Goal: Information Seeking & Learning: Learn about a topic

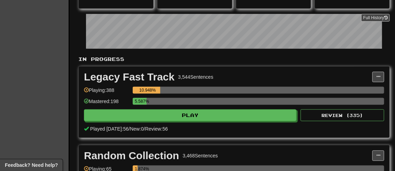
scroll to position [106, 0]
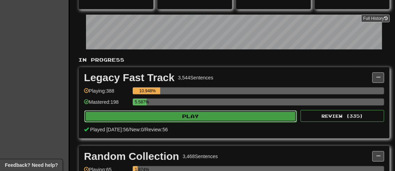
click at [182, 117] on button "Play" at bounding box center [190, 116] width 213 height 12
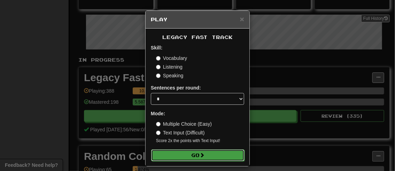
click at [192, 151] on button "Go" at bounding box center [197, 156] width 93 height 12
click at [183, 159] on button "Go" at bounding box center [197, 156] width 93 height 12
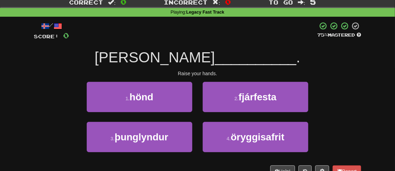
scroll to position [23, 0]
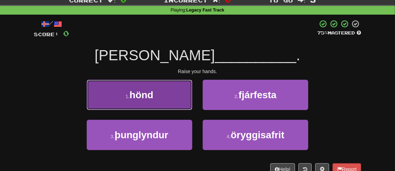
click at [163, 100] on button "1 . hönd" at bounding box center [140, 95] width 106 height 30
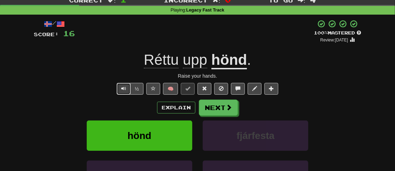
click at [125, 86] on span "Text-to-speech controls" at bounding box center [123, 88] width 5 height 5
click at [206, 105] on button "Next" at bounding box center [218, 108] width 39 height 16
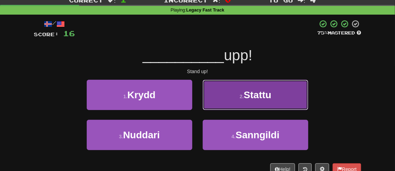
click at [234, 91] on button "2 . Stattu" at bounding box center [256, 95] width 106 height 30
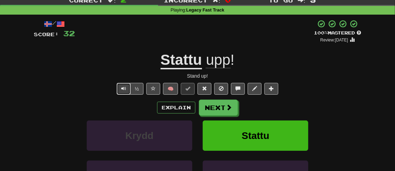
click at [126, 92] on button "Text-to-speech controls" at bounding box center [124, 89] width 14 height 12
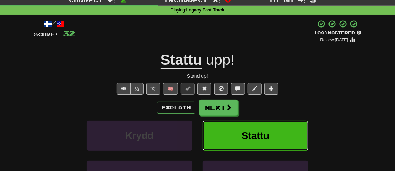
click at [231, 136] on button "Stattu" at bounding box center [256, 136] width 106 height 30
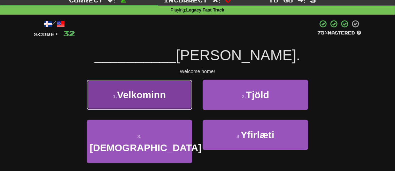
click at [155, 93] on span "Velkominn" at bounding box center [141, 95] width 49 height 11
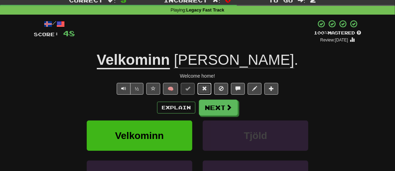
click at [204, 88] on span at bounding box center [204, 88] width 5 height 5
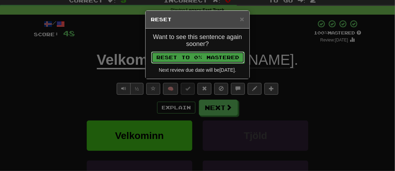
click at [212, 56] on button "Reset to 0% Mastered" at bounding box center [197, 58] width 93 height 12
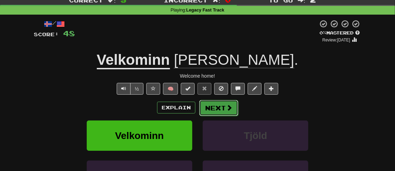
click at [211, 110] on button "Next" at bounding box center [218, 108] width 39 height 16
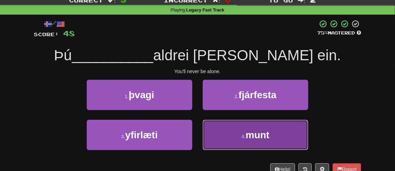
click at [242, 144] on button "4 . munt" at bounding box center [256, 135] width 106 height 30
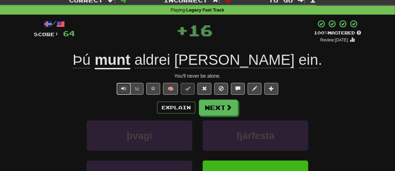
click at [128, 92] on button "Text-to-speech controls" at bounding box center [124, 89] width 14 height 12
click at [134, 93] on button "½" at bounding box center [136, 89] width 13 height 12
click at [202, 86] on span at bounding box center [204, 88] width 5 height 5
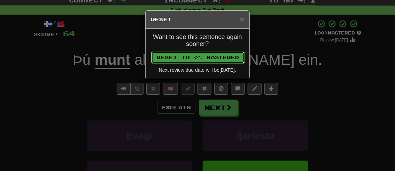
click at [215, 59] on button "Reset to 0% Mastered" at bounding box center [197, 58] width 93 height 12
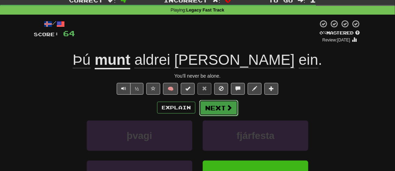
click at [222, 108] on button "Next" at bounding box center [218, 108] width 39 height 16
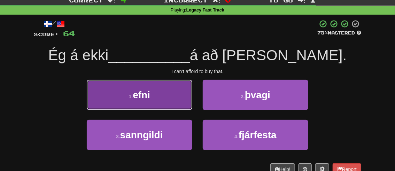
click at [167, 97] on button "1 . efni" at bounding box center [140, 95] width 106 height 30
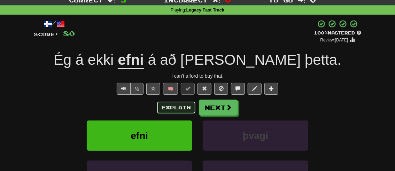
click at [169, 105] on button "Explain" at bounding box center [176, 108] width 38 height 12
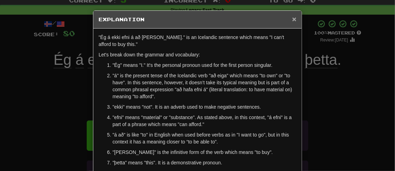
click at [296, 18] on span "×" at bounding box center [294, 19] width 4 height 8
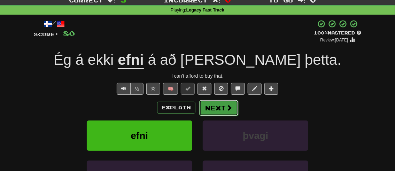
click at [201, 111] on button "Next" at bounding box center [218, 108] width 39 height 16
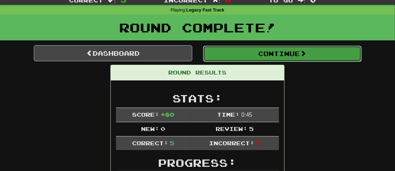
click at [232, 55] on button "Continue" at bounding box center [282, 54] width 159 height 16
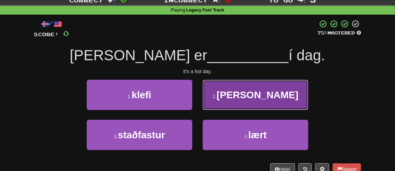
click at [225, 103] on button "2 . [PERSON_NAME]" at bounding box center [256, 95] width 106 height 30
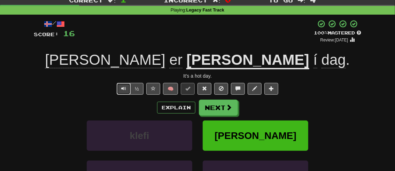
click at [126, 86] on span "Text-to-speech controls" at bounding box center [123, 88] width 5 height 5
click at [206, 92] on button at bounding box center [205, 89] width 14 height 12
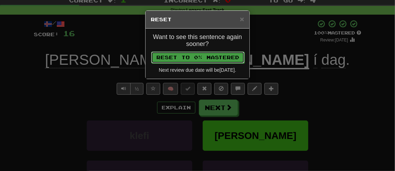
click at [206, 57] on button "Reset to 0% Mastered" at bounding box center [197, 58] width 93 height 12
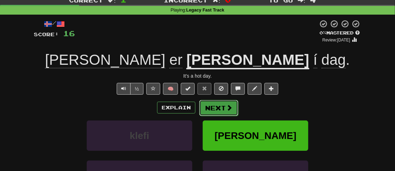
click at [208, 109] on button "Next" at bounding box center [218, 108] width 39 height 16
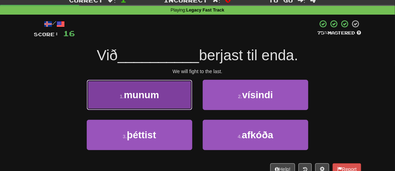
click at [160, 97] on button "1 . [GEOGRAPHIC_DATA]" at bounding box center [140, 95] width 106 height 30
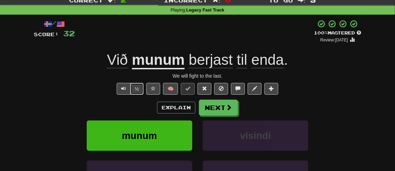
click at [140, 87] on button "½" at bounding box center [136, 89] width 13 height 12
click at [183, 109] on button "Explain" at bounding box center [176, 108] width 38 height 12
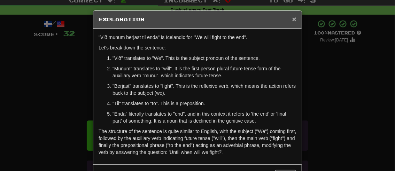
click at [296, 18] on span "×" at bounding box center [294, 19] width 4 height 8
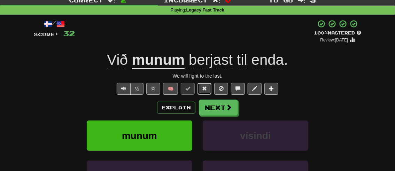
click at [208, 89] on button at bounding box center [205, 89] width 14 height 12
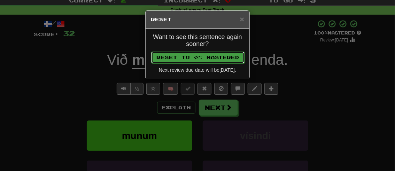
click at [188, 56] on button "Reset to 0% Mastered" at bounding box center [197, 58] width 93 height 12
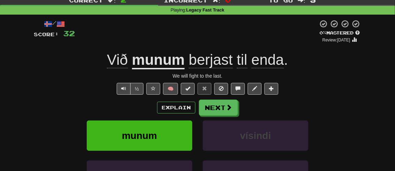
click at [211, 98] on div "/ Score: 32 + 16 0 % Mastered Review: [DATE] Við munum berjast til enda . We wi…" at bounding box center [198, 129] width 328 height 219
click at [214, 104] on button "Next" at bounding box center [218, 108] width 39 height 16
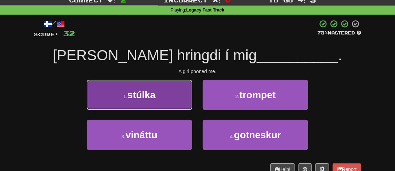
click at [159, 103] on button "1 . [GEOGRAPHIC_DATA]" at bounding box center [140, 95] width 106 height 30
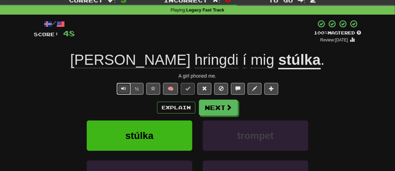
click at [120, 92] on button "Text-to-speech controls" at bounding box center [124, 89] width 14 height 12
click at [213, 108] on button "Next" at bounding box center [218, 108] width 39 height 16
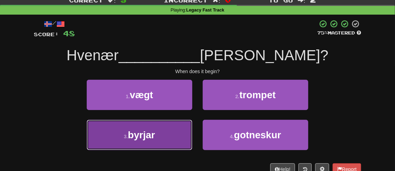
click at [173, 124] on button "3 . byrjar" at bounding box center [140, 135] width 106 height 30
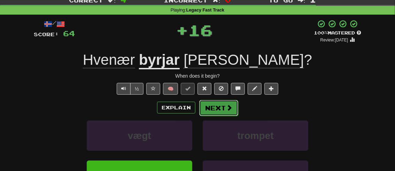
click at [222, 112] on button "Next" at bounding box center [218, 108] width 39 height 16
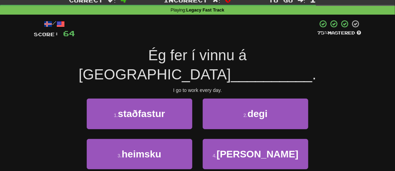
click at [254, 110] on div "2 . degi" at bounding box center [256, 119] width 116 height 40
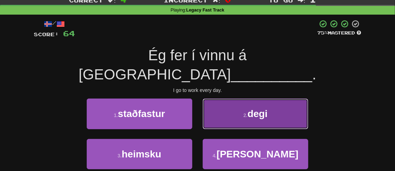
click at [254, 102] on button "2 . degi" at bounding box center [256, 114] width 106 height 30
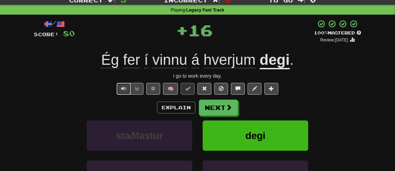
click at [123, 91] on span "Text-to-speech controls" at bounding box center [123, 88] width 5 height 5
click at [135, 91] on button "½" at bounding box center [136, 89] width 13 height 12
click at [203, 89] on span at bounding box center [204, 88] width 5 height 5
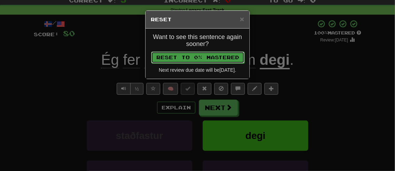
click at [183, 58] on button "Reset to 0% Mastered" at bounding box center [197, 58] width 93 height 12
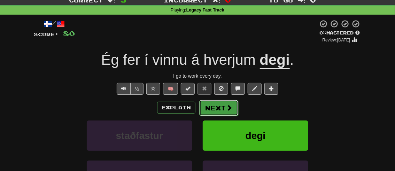
click at [225, 106] on button "Next" at bounding box center [218, 108] width 39 height 16
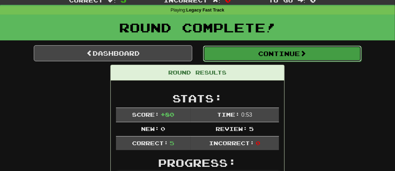
click at [239, 60] on button "Continue" at bounding box center [282, 54] width 159 height 16
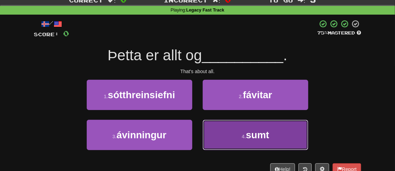
click at [245, 140] on button "4 . sumt" at bounding box center [256, 135] width 106 height 30
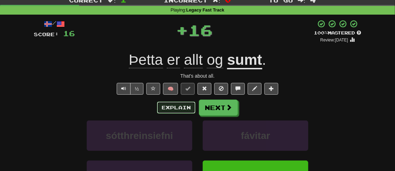
click at [187, 108] on button "Explain" at bounding box center [176, 108] width 38 height 12
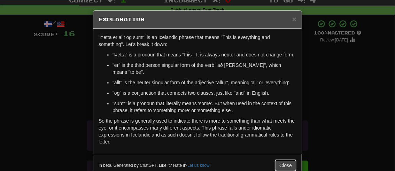
click at [290, 167] on button "Close" at bounding box center [286, 166] width 22 height 12
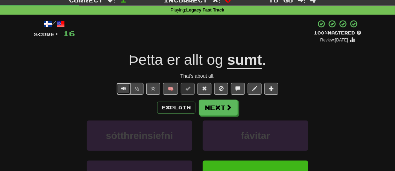
click at [125, 85] on button "Text-to-speech controls" at bounding box center [124, 89] width 14 height 12
click at [201, 86] on button at bounding box center [205, 89] width 14 height 12
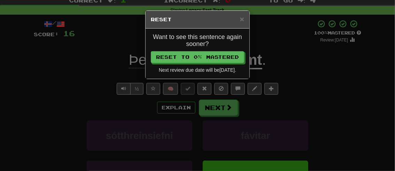
click at [217, 108] on div "× Reset Want to see this sentence again sooner? Reset to 0% Mastered Next revie…" at bounding box center [197, 85] width 395 height 171
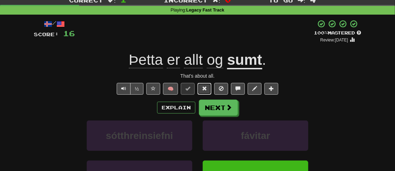
click at [207, 89] on button at bounding box center [205, 89] width 14 height 12
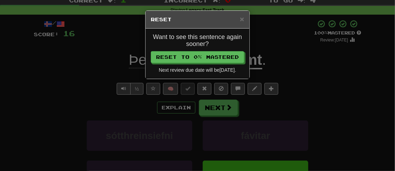
click at [191, 62] on div "Want to see this sentence again sooner? Reset to 0% Mastered Next review due da…" at bounding box center [198, 54] width 104 height 50
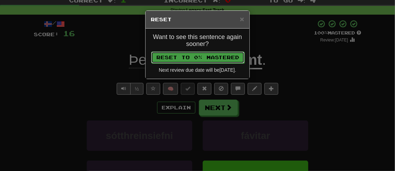
click at [192, 58] on button "Reset to 0% Mastered" at bounding box center [197, 58] width 93 height 12
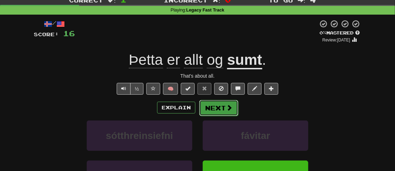
click at [214, 101] on button "Next" at bounding box center [218, 108] width 39 height 16
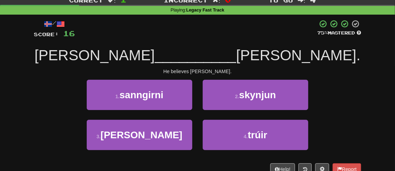
click at [237, 119] on div "2 . skynjun" at bounding box center [256, 100] width 116 height 40
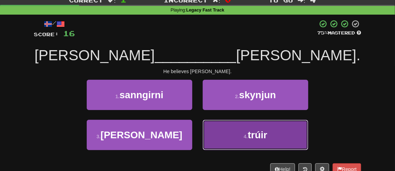
click at [236, 125] on button "4 . trúir" at bounding box center [256, 135] width 106 height 30
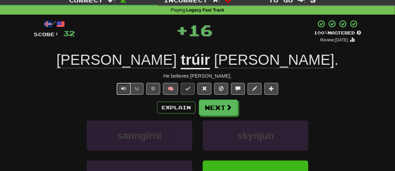
click at [124, 84] on button "Text-to-speech controls" at bounding box center [124, 89] width 14 height 12
click at [205, 91] on span at bounding box center [204, 88] width 5 height 5
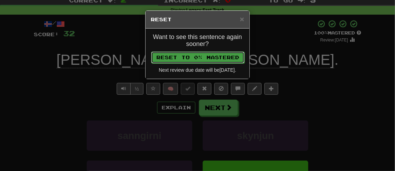
click at [212, 58] on button "Reset to 0% Mastered" at bounding box center [197, 58] width 93 height 12
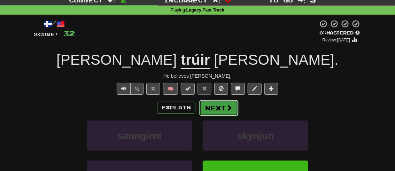
click at [212, 108] on button "Next" at bounding box center [218, 108] width 39 height 16
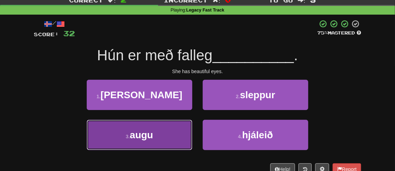
click at [153, 126] on button "3 . augu" at bounding box center [140, 135] width 106 height 30
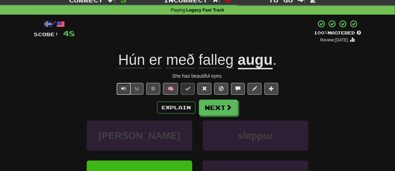
click at [125, 94] on button "Text-to-speech controls" at bounding box center [124, 89] width 14 height 12
click at [177, 103] on button "Explain" at bounding box center [176, 108] width 38 height 12
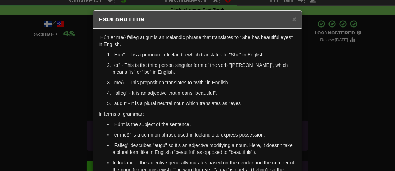
scroll to position [2, 0]
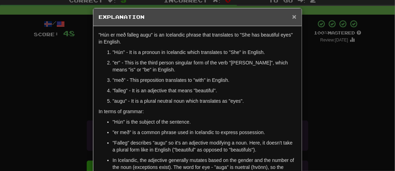
click at [293, 21] on span "×" at bounding box center [294, 17] width 4 height 8
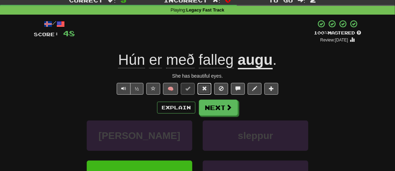
click at [201, 85] on button at bounding box center [205, 89] width 14 height 12
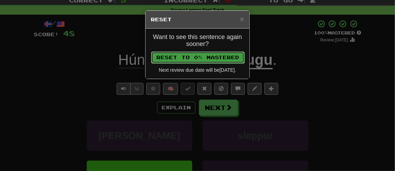
click at [200, 57] on button "Reset to 0% Mastered" at bounding box center [197, 58] width 93 height 12
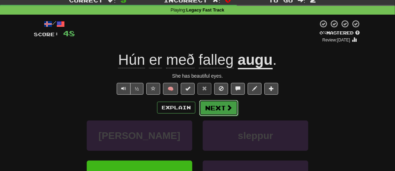
click at [212, 102] on button "Next" at bounding box center [218, 108] width 39 height 16
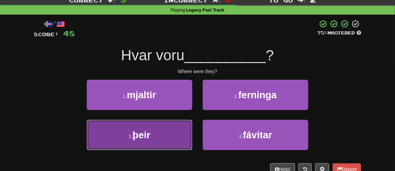
click at [167, 134] on button "3 . þeir" at bounding box center [140, 135] width 106 height 30
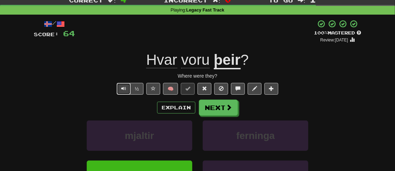
click at [118, 87] on button "Text-to-speech controls" at bounding box center [124, 89] width 14 height 12
click at [136, 85] on button "½" at bounding box center [136, 89] width 13 height 12
click at [203, 87] on span at bounding box center [204, 88] width 5 height 5
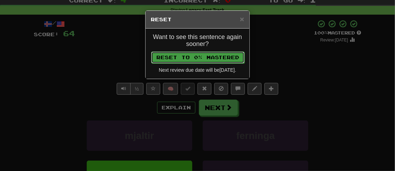
click at [199, 54] on button "Reset to 0% Mastered" at bounding box center [197, 58] width 93 height 12
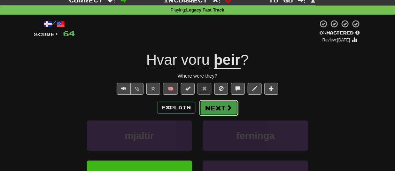
click at [218, 103] on button "Next" at bounding box center [218, 108] width 39 height 16
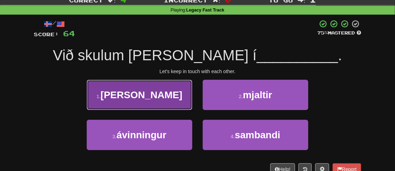
click at [170, 94] on button "1 . [PERSON_NAME]" at bounding box center [140, 95] width 106 height 30
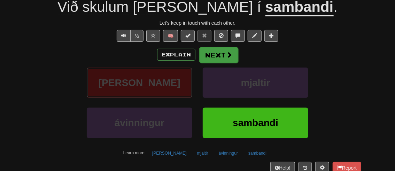
scroll to position [56, 0]
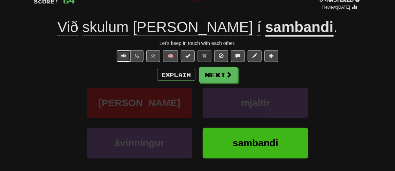
click at [118, 60] on button "Text-to-speech controls" at bounding box center [124, 56] width 14 height 12
click at [137, 56] on button "½" at bounding box center [136, 56] width 13 height 12
click at [169, 74] on button "Explain" at bounding box center [176, 75] width 38 height 12
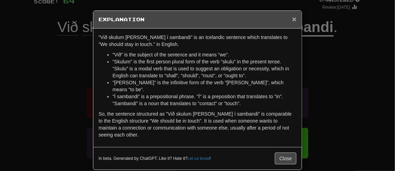
click at [293, 19] on span "×" at bounding box center [294, 19] width 4 height 8
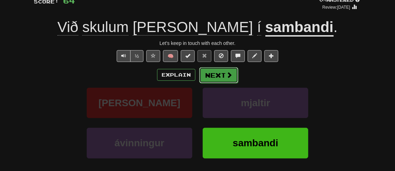
click at [233, 76] on button "Next" at bounding box center [218, 75] width 39 height 16
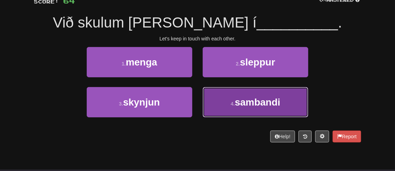
click at [242, 95] on button "4 . sambandi" at bounding box center [256, 102] width 106 height 30
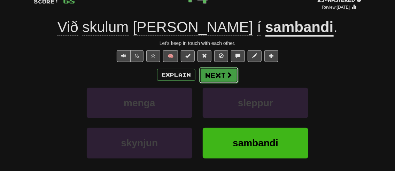
click at [226, 78] on span at bounding box center [229, 75] width 6 height 6
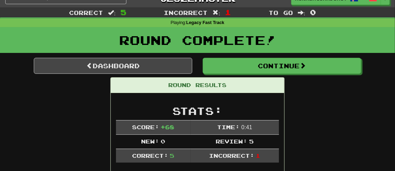
scroll to position [0, 0]
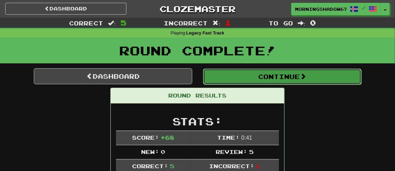
click at [261, 82] on button "Continue" at bounding box center [282, 77] width 159 height 16
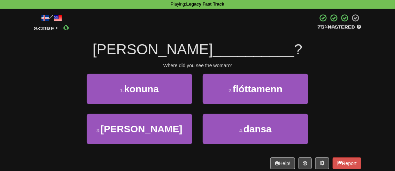
scroll to position [30, 0]
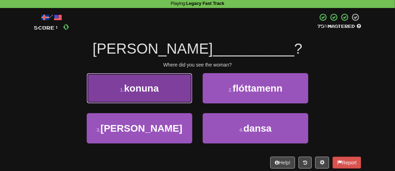
click at [140, 94] on button "1 . konuna" at bounding box center [140, 88] width 106 height 30
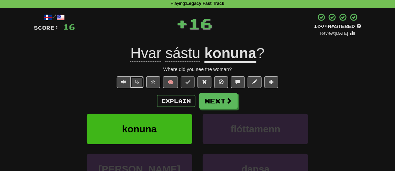
click at [141, 80] on button "½" at bounding box center [136, 82] width 13 height 12
click at [125, 81] on span "Text-to-speech controls" at bounding box center [123, 81] width 5 height 5
click at [202, 83] on span at bounding box center [204, 81] width 5 height 5
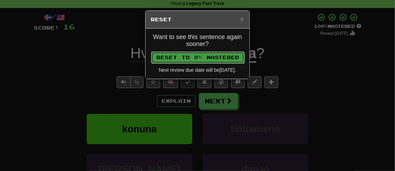
click at [207, 57] on button "Reset to 0% Mastered" at bounding box center [197, 58] width 93 height 12
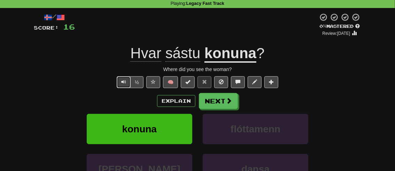
click at [126, 82] on span "Text-to-speech controls" at bounding box center [123, 81] width 5 height 5
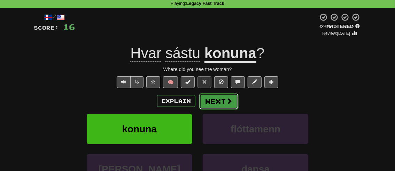
click at [225, 105] on button "Next" at bounding box center [218, 101] width 39 height 16
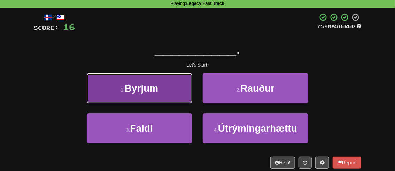
click at [144, 87] on span "Byrjum" at bounding box center [141, 88] width 33 height 11
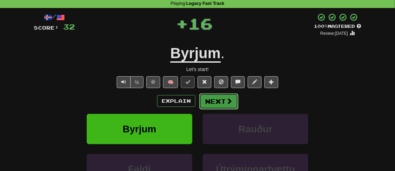
click at [234, 100] on button "Next" at bounding box center [218, 101] width 39 height 16
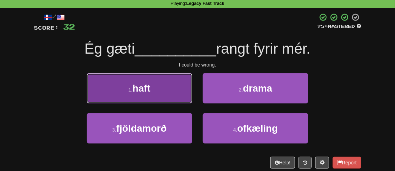
click at [175, 95] on button "1 . haft" at bounding box center [140, 88] width 106 height 30
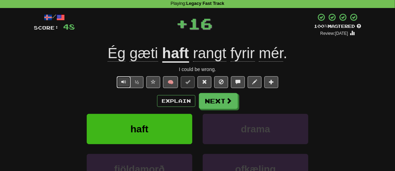
click at [126, 80] on span "Text-to-speech controls" at bounding box center [123, 81] width 5 height 5
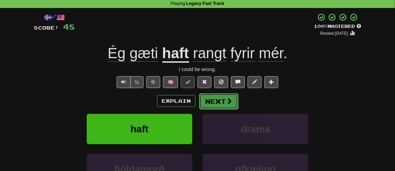
click at [224, 105] on button "Next" at bounding box center [218, 101] width 39 height 16
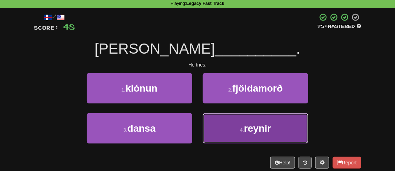
click at [225, 119] on button "4 . reynir" at bounding box center [256, 128] width 106 height 30
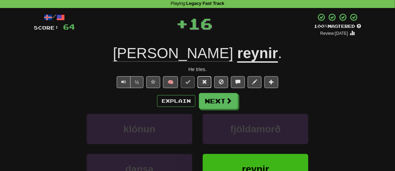
click at [205, 82] on span at bounding box center [204, 81] width 5 height 5
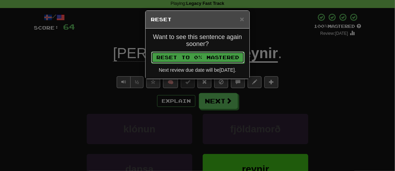
click at [179, 60] on button "Reset to 0% Mastered" at bounding box center [197, 58] width 93 height 12
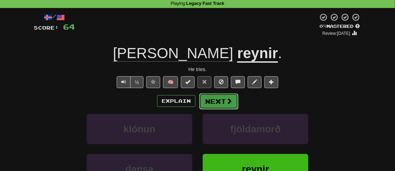
click at [213, 101] on button "Next" at bounding box center [218, 101] width 39 height 16
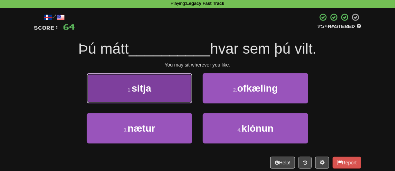
click at [167, 89] on button "1 . [GEOGRAPHIC_DATA]" at bounding box center [140, 88] width 106 height 30
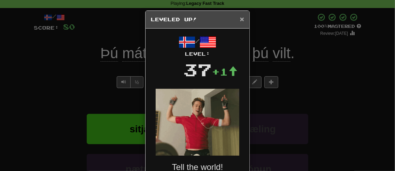
click at [242, 21] on span "×" at bounding box center [242, 19] width 4 height 8
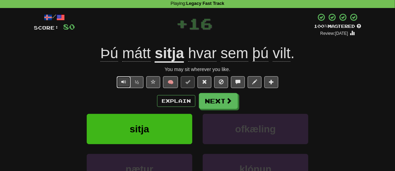
click at [123, 86] on button "Text-to-speech controls" at bounding box center [124, 82] width 14 height 12
click at [201, 76] on button at bounding box center [205, 82] width 14 height 12
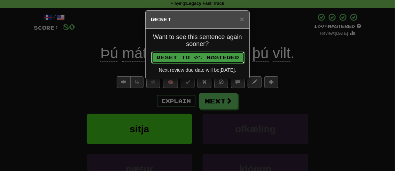
click at [210, 56] on button "Reset to 0% Mastered" at bounding box center [197, 58] width 93 height 12
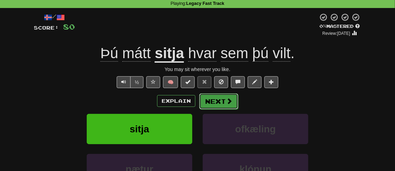
click at [202, 98] on button "Next" at bounding box center [218, 101] width 39 height 16
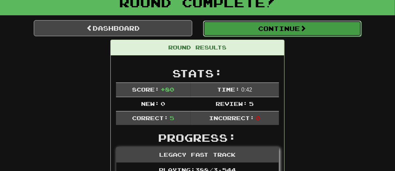
click at [242, 35] on button "Continue" at bounding box center [282, 29] width 159 height 16
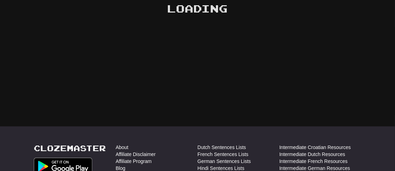
scroll to position [48, 0]
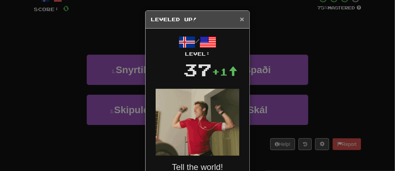
click at [242, 23] on span "×" at bounding box center [242, 19] width 4 height 8
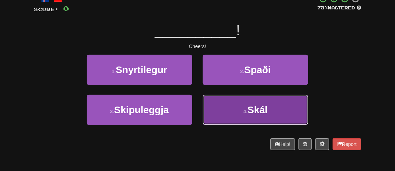
click at [238, 104] on button "4 . Skál" at bounding box center [256, 110] width 106 height 30
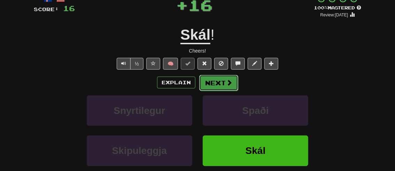
click at [212, 80] on button "Next" at bounding box center [218, 83] width 39 height 16
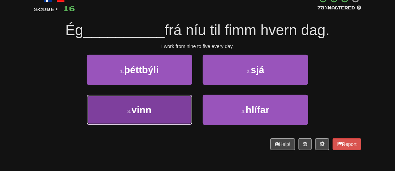
click at [171, 101] on button "3 . vinn" at bounding box center [140, 110] width 106 height 30
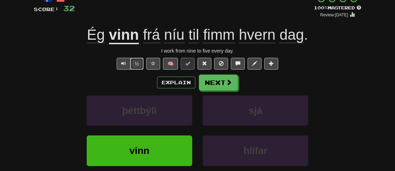
click at [135, 62] on button "½" at bounding box center [136, 64] width 13 height 12
click at [124, 61] on span "Text-to-speech controls" at bounding box center [123, 63] width 5 height 5
click at [218, 85] on button "Next" at bounding box center [218, 83] width 39 height 16
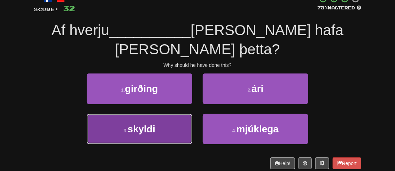
click at [160, 114] on button "3 . skyldi" at bounding box center [140, 129] width 106 height 30
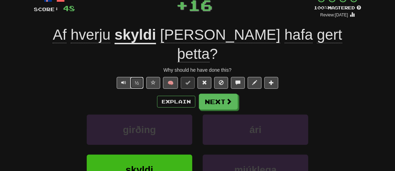
click at [139, 77] on button "½" at bounding box center [136, 83] width 13 height 12
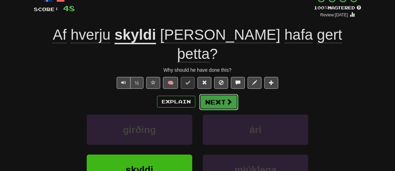
click at [223, 94] on button "Next" at bounding box center [218, 102] width 39 height 16
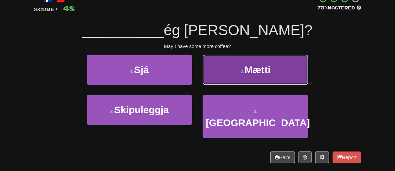
click at [245, 77] on button "2 . Mætti" at bounding box center [256, 70] width 106 height 30
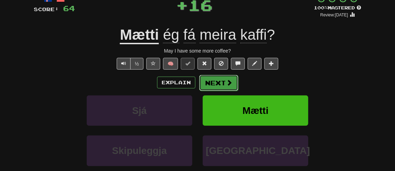
click at [210, 78] on button "Next" at bounding box center [218, 83] width 39 height 16
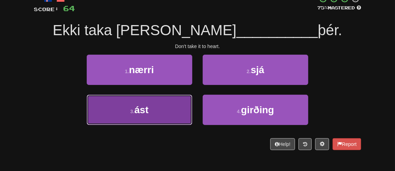
click at [170, 110] on button "3 . ást" at bounding box center [140, 110] width 106 height 30
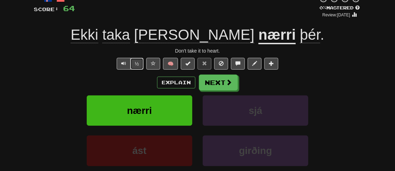
click at [139, 61] on button "½" at bounding box center [136, 64] width 13 height 12
click at [130, 60] on button "Text-to-speech controls" at bounding box center [124, 64] width 14 height 12
click at [231, 72] on div "/ Score: 64 0 % Mastered Review: [DATE] Ekki taka [PERSON_NAME] nærri þér . Don…" at bounding box center [198, 103] width 328 height 219
